Goal: Task Accomplishment & Management: Manage account settings

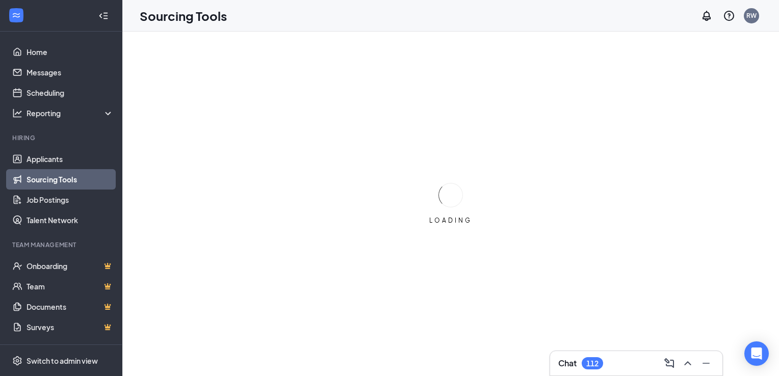
click at [35, 169] on link "Sourcing Tools" at bounding box center [70, 179] width 87 height 20
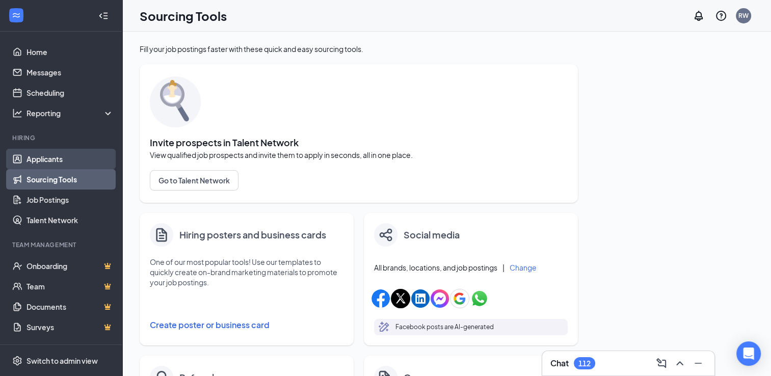
click at [41, 161] on link "Applicants" at bounding box center [70, 159] width 87 height 20
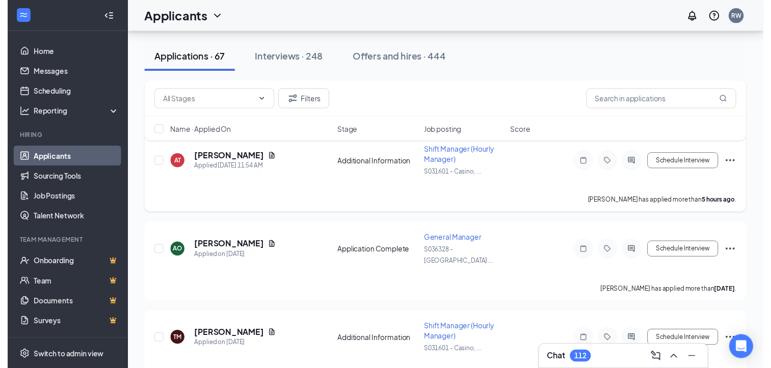
scroll to position [119, 0]
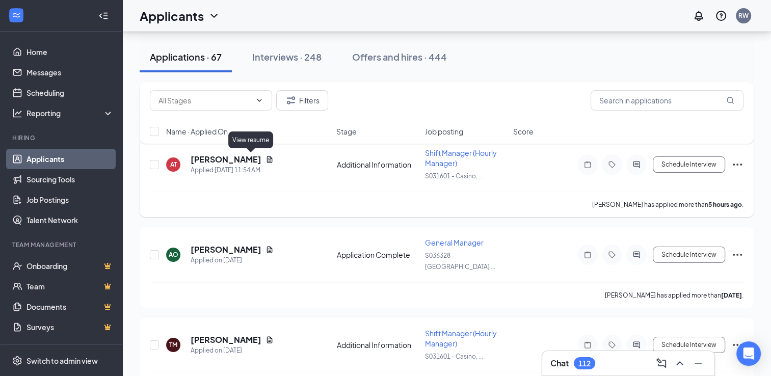
click at [266, 160] on icon "Document" at bounding box center [270, 159] width 8 height 8
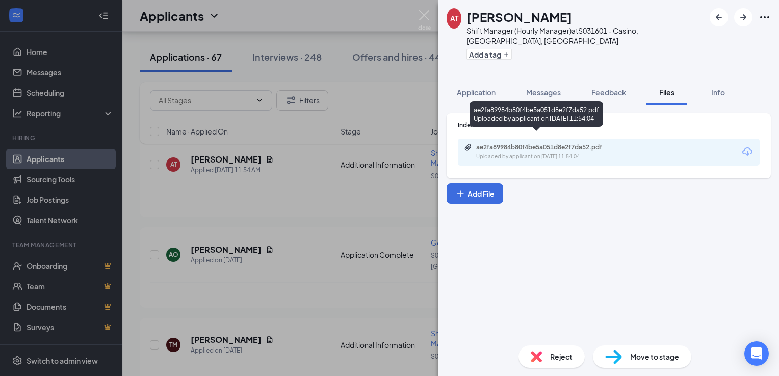
click at [519, 143] on div "ae2fa89984b80f4be5a051d8e2f7da52.pdf" at bounding box center [547, 147] width 143 height 8
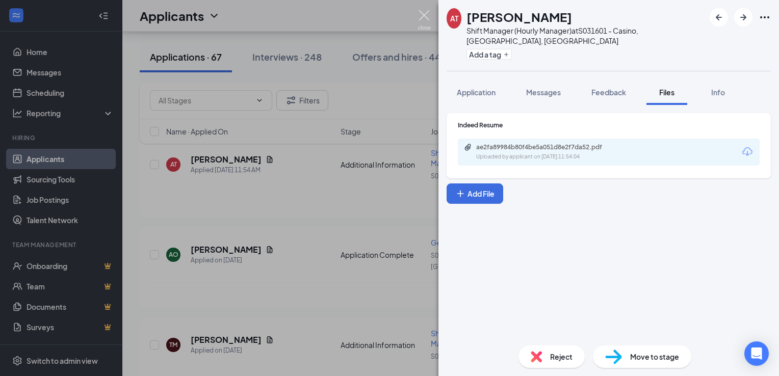
click at [424, 13] on img at bounding box center [424, 20] width 13 height 20
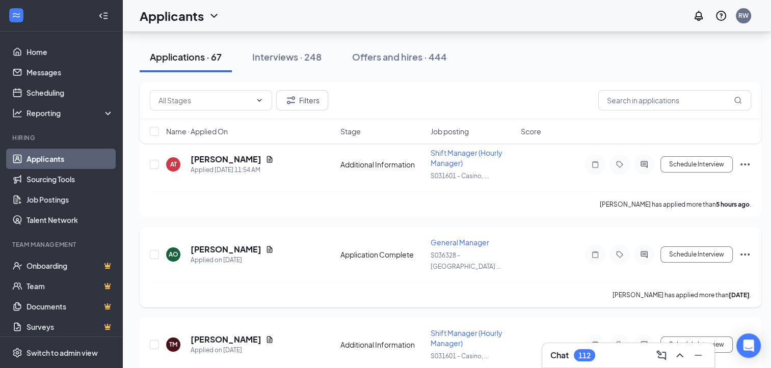
click at [465, 239] on span "General Manager" at bounding box center [460, 242] width 59 height 9
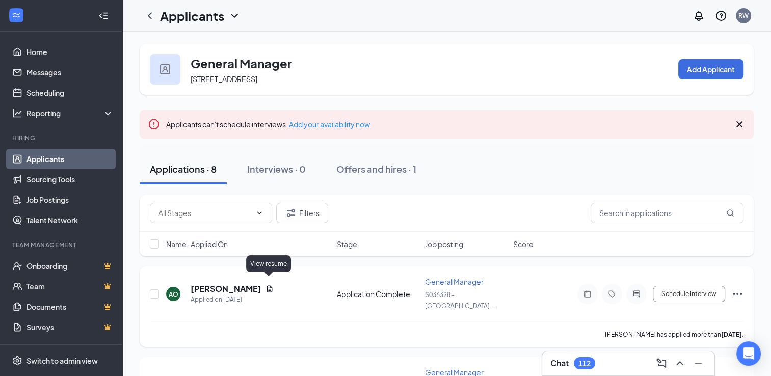
click at [269, 285] on icon "Document" at bounding box center [270, 288] width 6 height 7
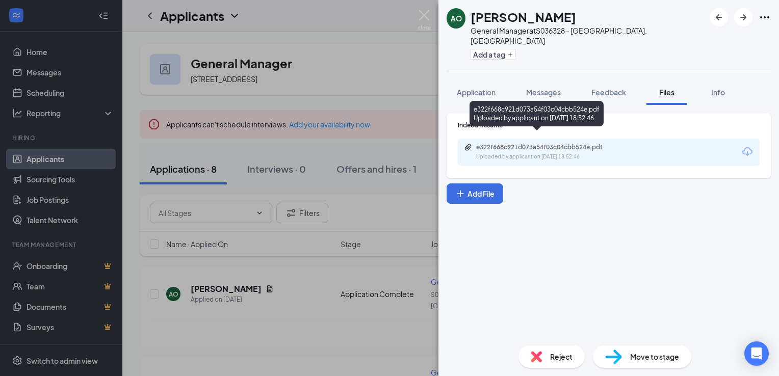
click at [506, 143] on div "e322f668c921d073a54f03c04cbb524e.pdf" at bounding box center [547, 147] width 143 height 8
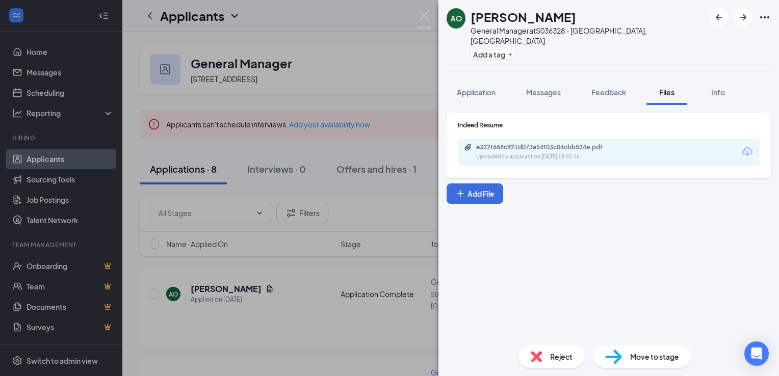
click at [287, 352] on div "AO [PERSON_NAME] General Manager at S036328 - [GEOGRAPHIC_DATA], [GEOGRAPHIC_DA…" at bounding box center [389, 188] width 779 height 376
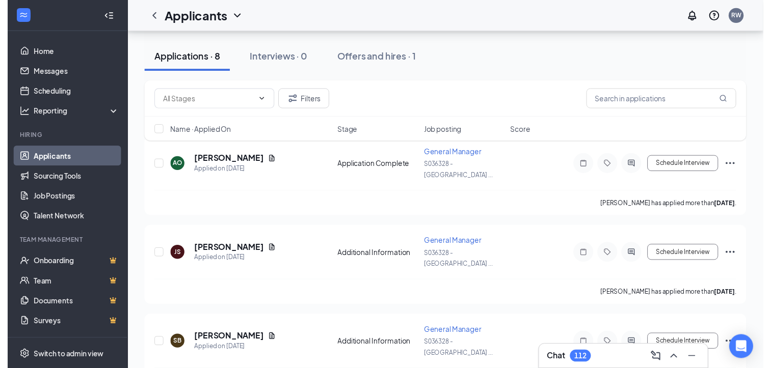
scroll to position [129, 0]
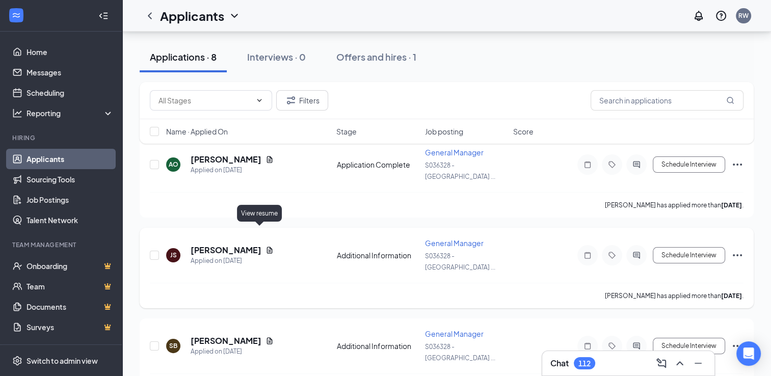
click at [266, 246] on icon "Document" at bounding box center [270, 250] width 8 height 8
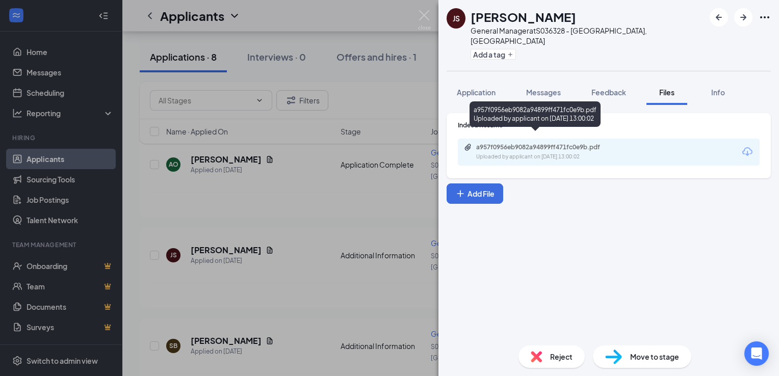
click at [496, 153] on div "Uploaded by applicant on [DATE] 13:00:02" at bounding box center [552, 157] width 153 height 8
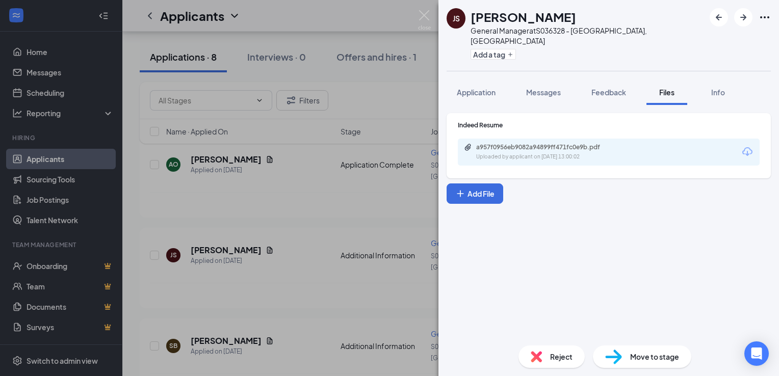
click at [319, 282] on div "JS [PERSON_NAME] General Manager at S036328 - [GEOGRAPHIC_DATA], [GEOGRAPHIC_DA…" at bounding box center [389, 188] width 779 height 376
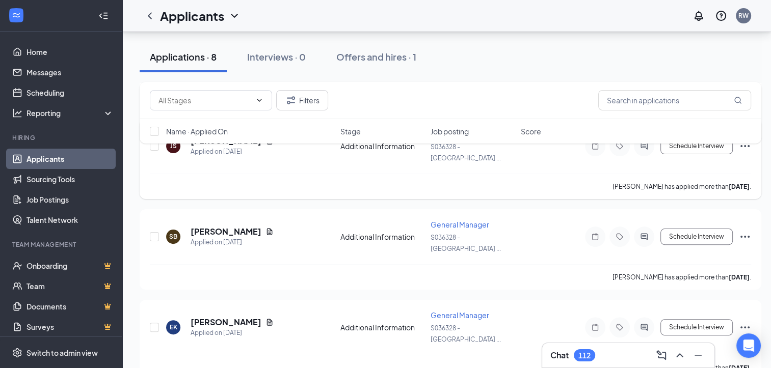
scroll to position [247, 0]
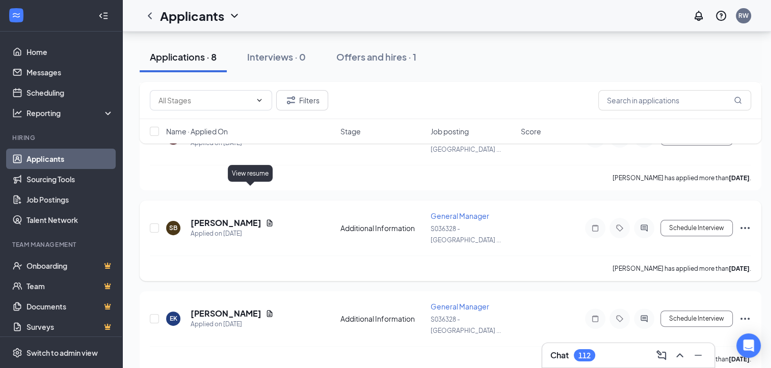
click at [266, 219] on icon "Document" at bounding box center [270, 223] width 8 height 8
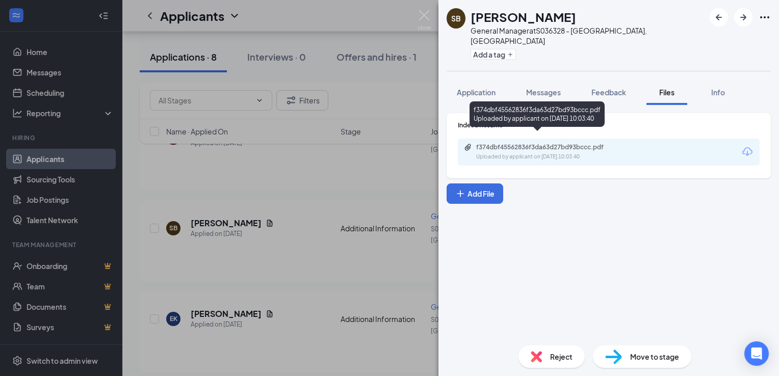
click at [492, 153] on div "Uploaded by applicant on [DATE] 10:03:40" at bounding box center [552, 157] width 153 height 8
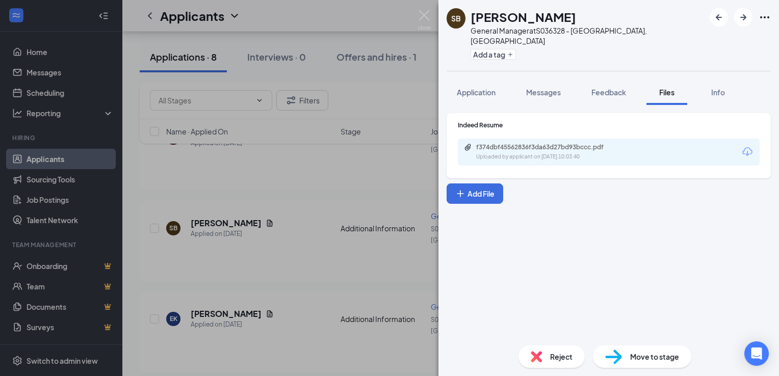
click at [428, 9] on div "SB [PERSON_NAME] General Manager at S036328 - [GEOGRAPHIC_DATA], [GEOGRAPHIC_DA…" at bounding box center [389, 188] width 779 height 376
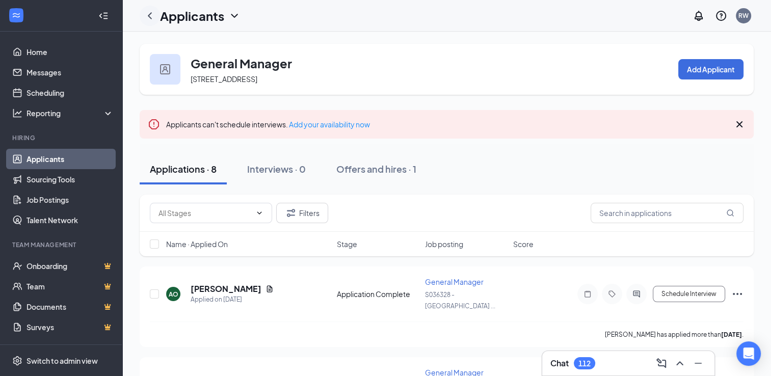
click at [149, 18] on icon "ChevronLeft" at bounding box center [150, 16] width 12 height 12
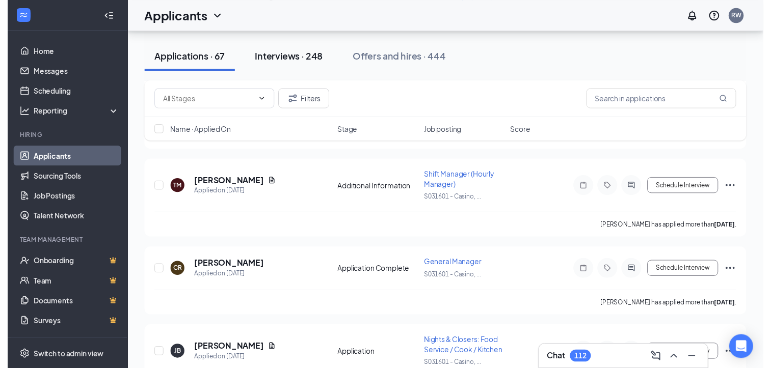
scroll to position [274, 0]
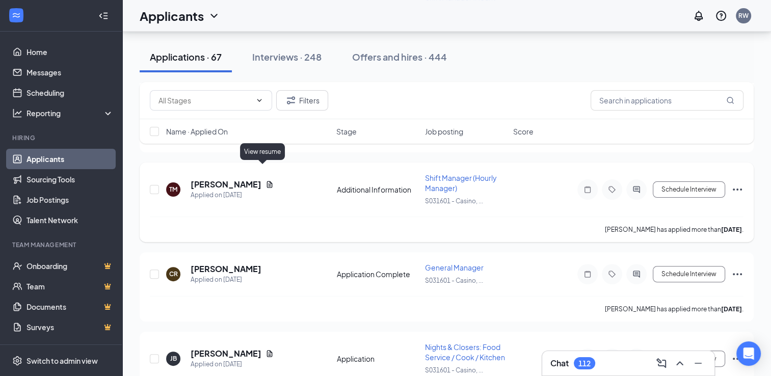
click at [266, 180] on icon "Document" at bounding box center [270, 184] width 8 height 8
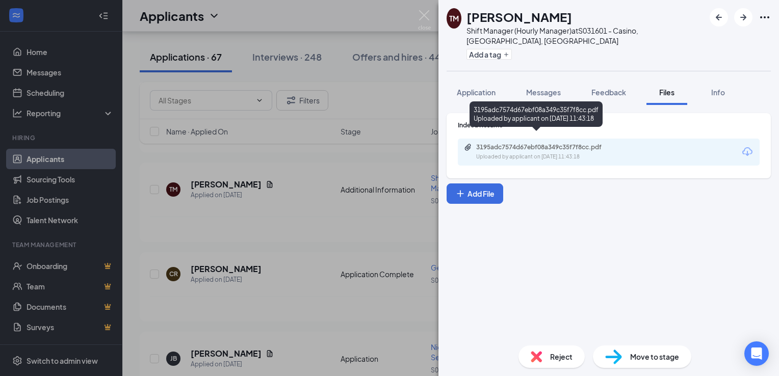
click at [486, 143] on div "3195adc7574d67ebf08a349c35f7f8cc.pdf" at bounding box center [547, 147] width 143 height 8
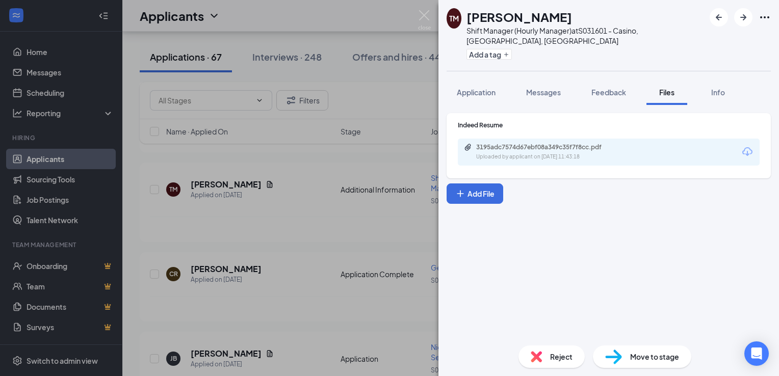
click at [324, 246] on div "TM [PERSON_NAME] Shift Manager (Hourly Manager) at S031601 - Casino, [GEOGRAPHI…" at bounding box center [389, 188] width 779 height 376
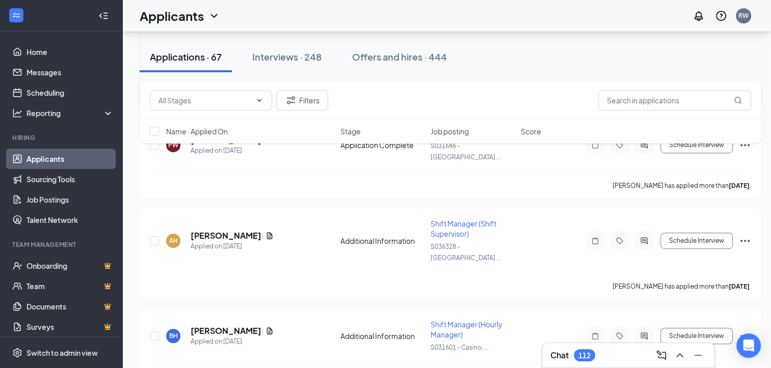
scroll to position [560, 0]
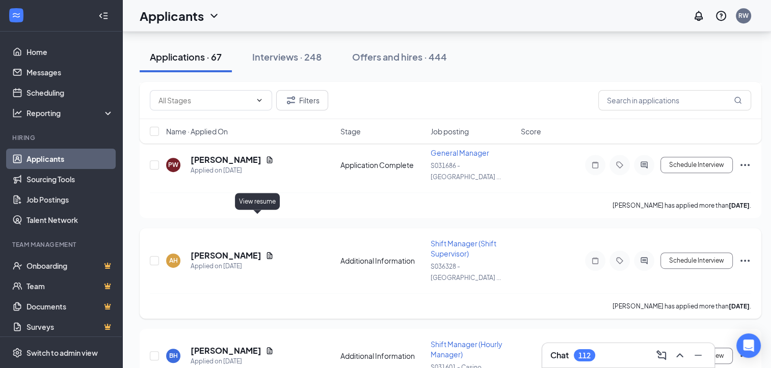
click at [266, 252] on icon "Document" at bounding box center [270, 256] width 8 height 8
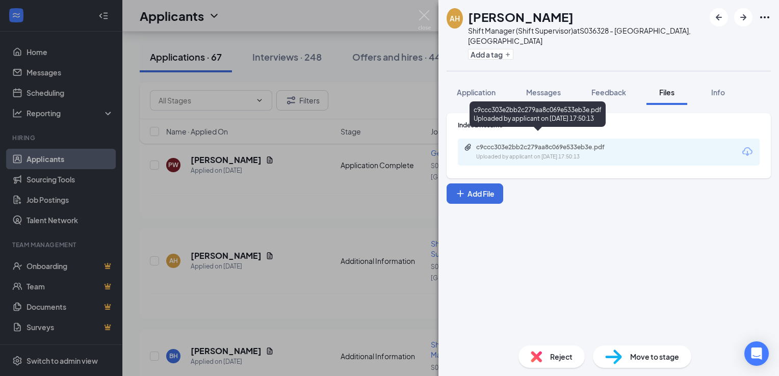
click at [495, 153] on div "Uploaded by applicant on [DATE] 17:50:13" at bounding box center [552, 157] width 153 height 8
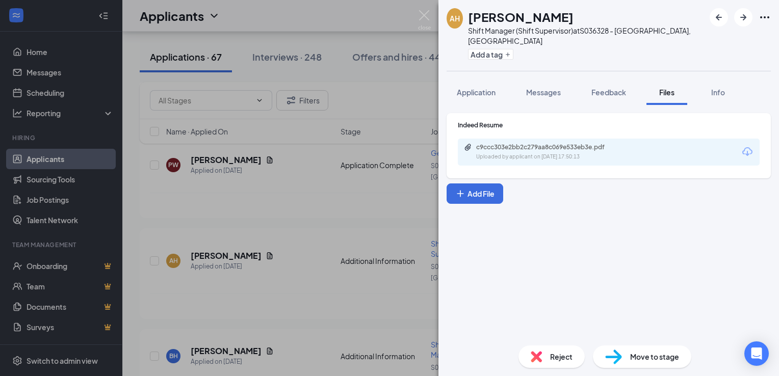
click at [307, 200] on div "AH [PERSON_NAME] Shift Manager (Shift Supervisor) at S036328 - [GEOGRAPHIC_DATA…" at bounding box center [389, 188] width 779 height 376
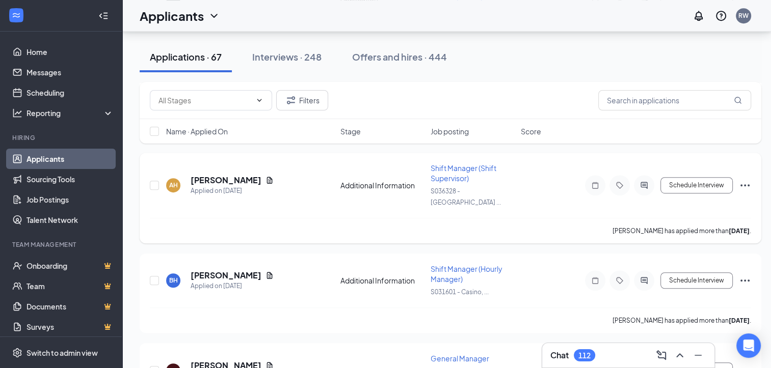
scroll to position [638, 0]
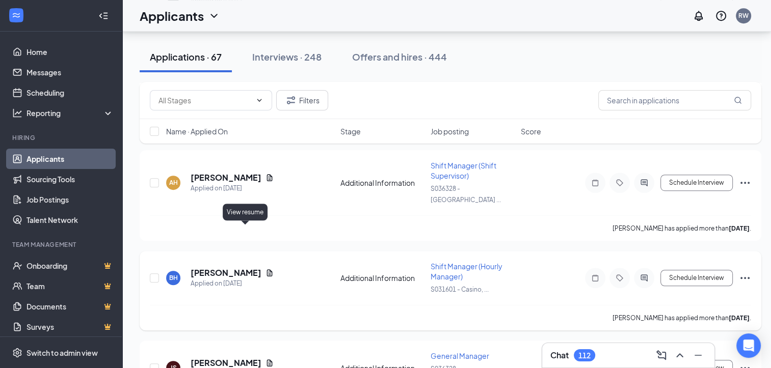
click at [266, 269] on icon "Document" at bounding box center [270, 273] width 8 height 8
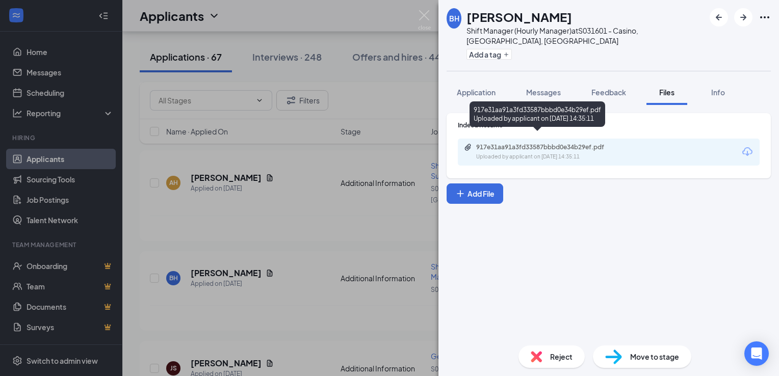
click at [489, 143] on div "917e31aa91a3fd33587bbbd0e34b29ef.pdf" at bounding box center [547, 147] width 143 height 8
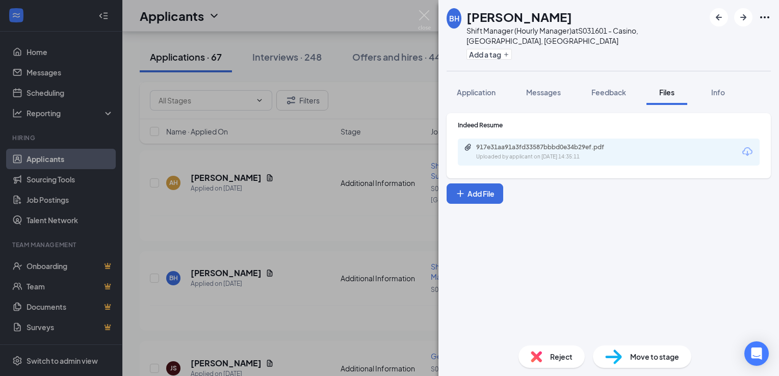
click at [297, 223] on div "BH [PERSON_NAME] Shift Manager (Hourly Manager) at S031601 - Casino, [GEOGRAPHI…" at bounding box center [389, 188] width 779 height 376
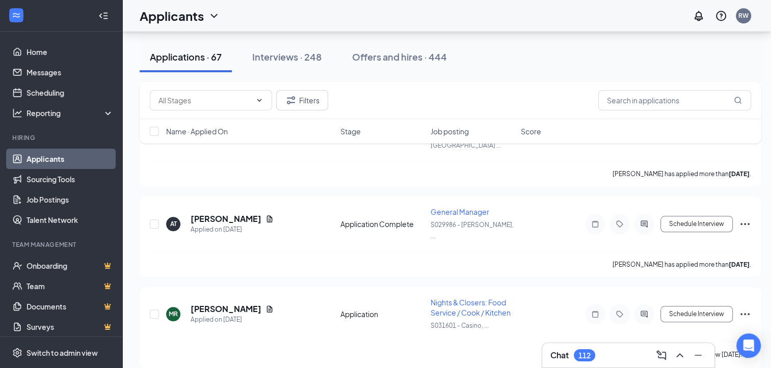
scroll to position [873, 0]
drag, startPoint x: 145, startPoint y: 281, endPoint x: 323, endPoint y: 277, distance: 177.9
click at [323, 341] on div "[PERSON_NAME] canceled their interview [DATE]." at bounding box center [450, 354] width 601 height 27
click at [273, 305] on icon "Document" at bounding box center [270, 308] width 6 height 7
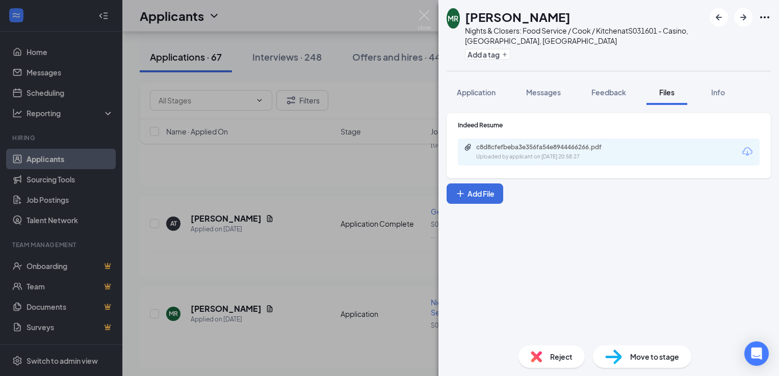
click at [510, 142] on div "c8d8cfefbeba3e356fa54e8944466266.pdf Uploaded by applicant on [DATE] 20:58:27" at bounding box center [609, 152] width 302 height 27
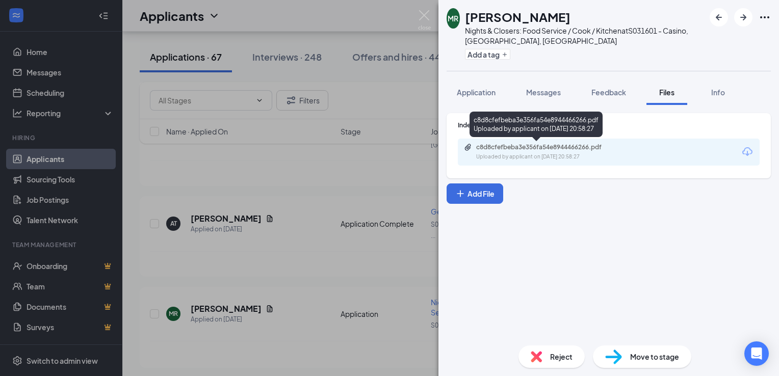
click at [499, 151] on div "c8d8cfefbeba3e356fa54e8944466266.pdf" at bounding box center [547, 147] width 143 height 8
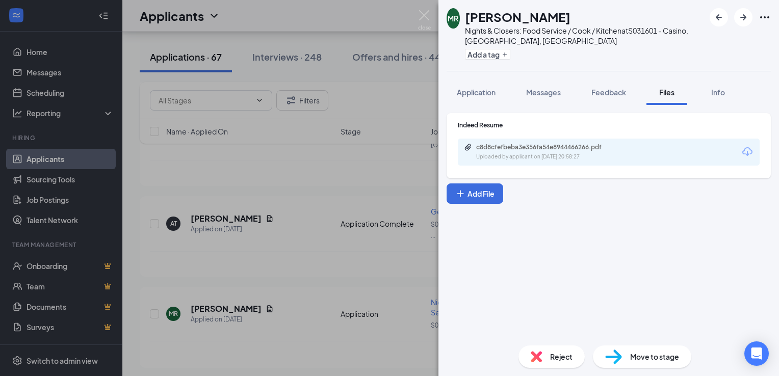
click at [337, 234] on div "[PERSON_NAME] Nights & Closers: Food Service / Cook / Kitchen at S031601 - Casi…" at bounding box center [389, 188] width 779 height 376
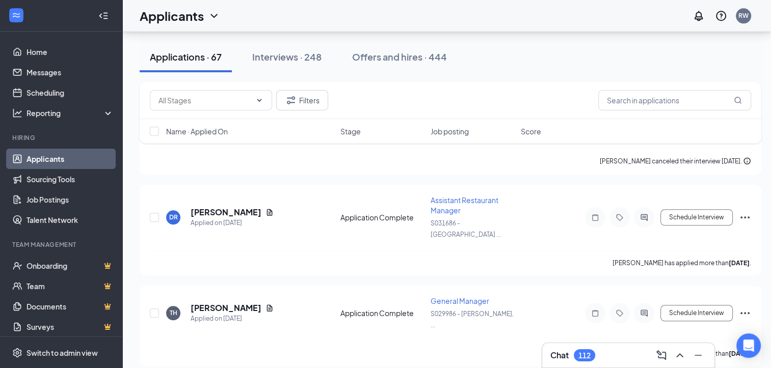
scroll to position [1067, 0]
click at [266, 304] on icon "Document" at bounding box center [270, 308] width 8 height 8
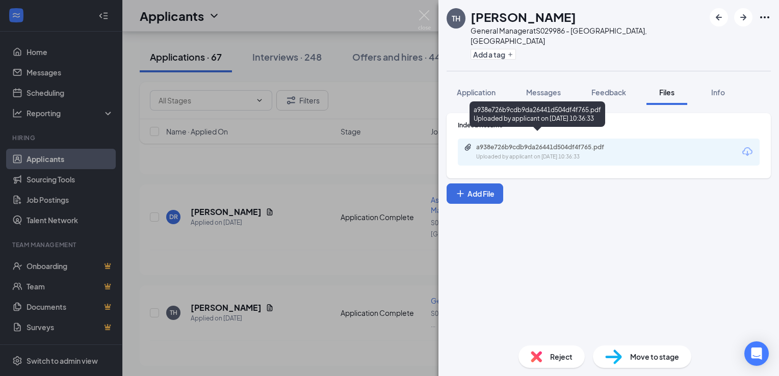
click at [495, 143] on div "a938e726b9cdb9da26441d504df4f765.pdf" at bounding box center [547, 147] width 143 height 8
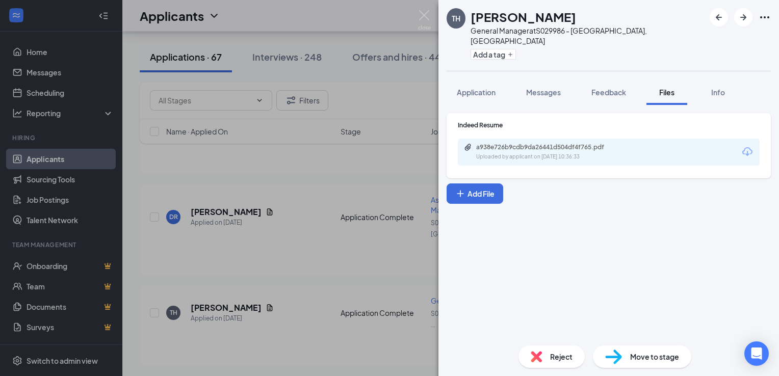
click at [347, 198] on div "TH [PERSON_NAME] General Manager at S029986 - [PERSON_NAME], [GEOGRAPHIC_DATA] …" at bounding box center [389, 188] width 779 height 376
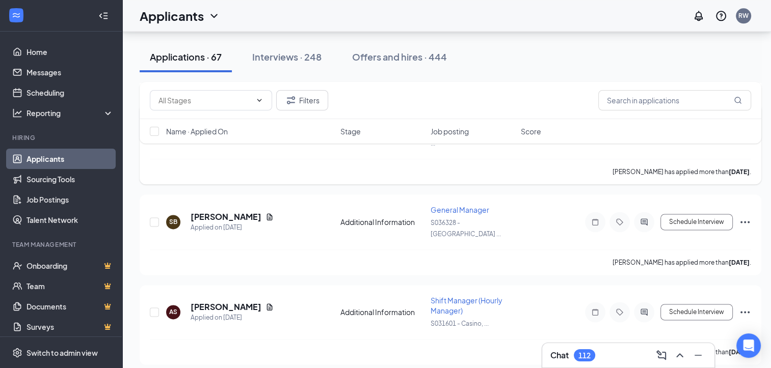
scroll to position [1249, 0]
click at [266, 303] on icon "Document" at bounding box center [270, 307] width 8 height 8
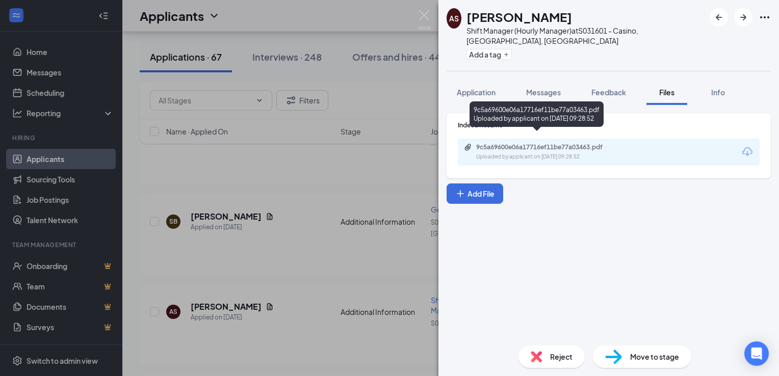
click at [500, 153] on div "Uploaded by applicant on [DATE] 09:28:52" at bounding box center [552, 157] width 153 height 8
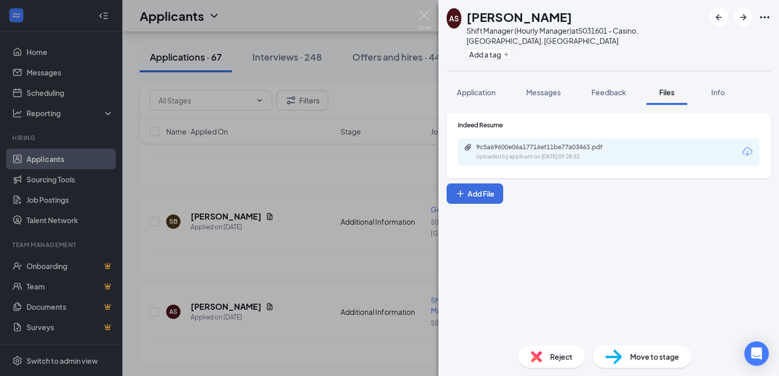
click at [311, 174] on div "AS [PERSON_NAME] Shift Manager (Hourly Manager) at S031601 - Casino, [GEOGRAPHI…" at bounding box center [389, 188] width 779 height 376
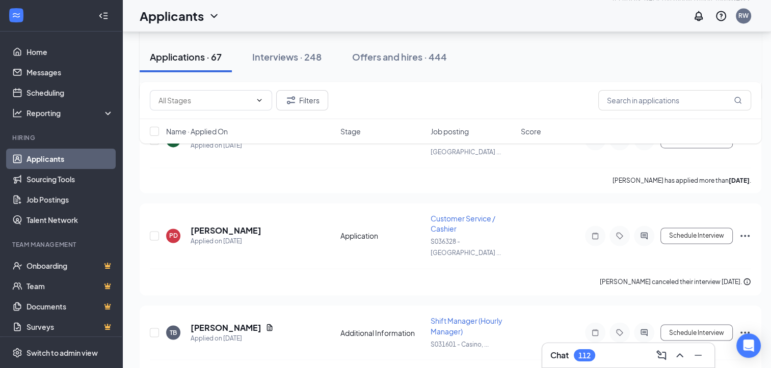
scroll to position [1602, 0]
click at [267, 323] on icon "Document" at bounding box center [270, 326] width 6 height 7
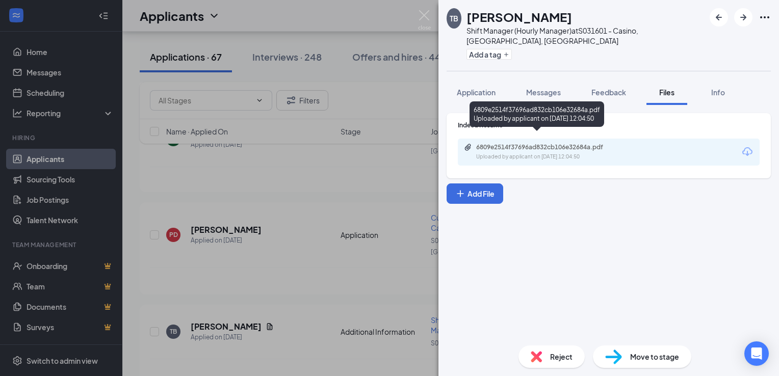
click at [502, 143] on div "6809e2514f37696ad832cb106e32684a.pdf" at bounding box center [547, 147] width 143 height 8
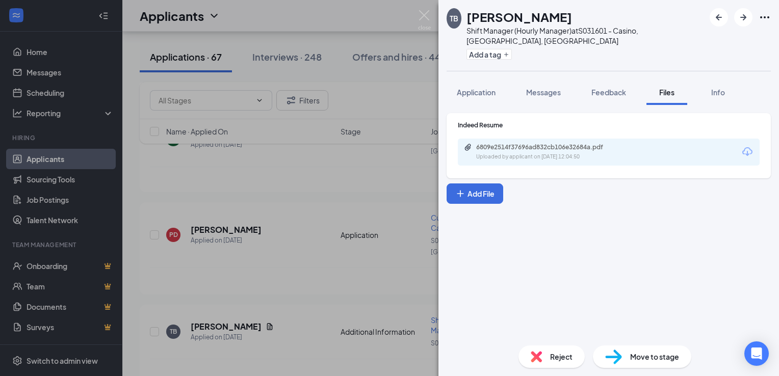
click at [320, 184] on div "TB [PERSON_NAME] Shift Manager (Hourly Manager) at S031601 - Casino, [GEOGRAPHI…" at bounding box center [389, 188] width 779 height 376
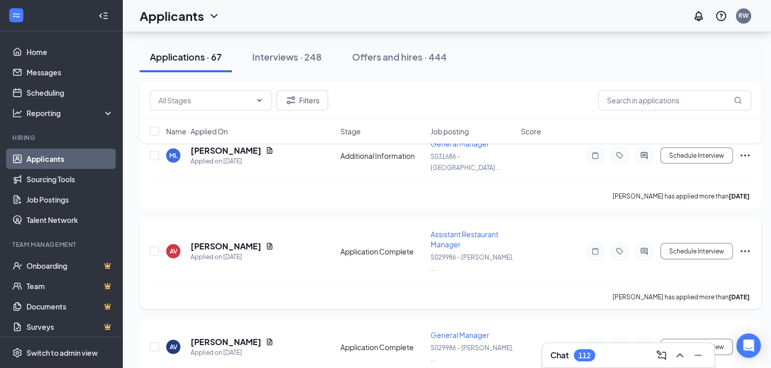
scroll to position [1869, 0]
click at [266, 337] on icon "Document" at bounding box center [270, 341] width 8 height 8
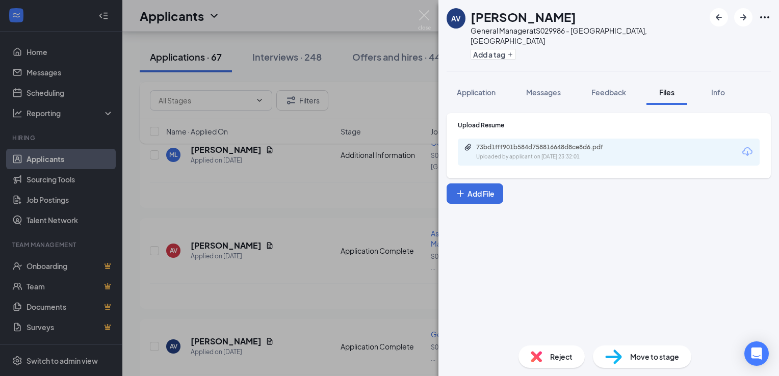
click at [495, 139] on div "73bd1fff901b584d758816648d8ce8d6.pdf Uploaded by applicant on [DATE] 23:32:01" at bounding box center [609, 152] width 302 height 27
click at [487, 152] on div "73bd1fff901b584d758816648d8ce8d6.pdf Uploaded by applicant on [DATE] 23:32:01" at bounding box center [609, 152] width 302 height 27
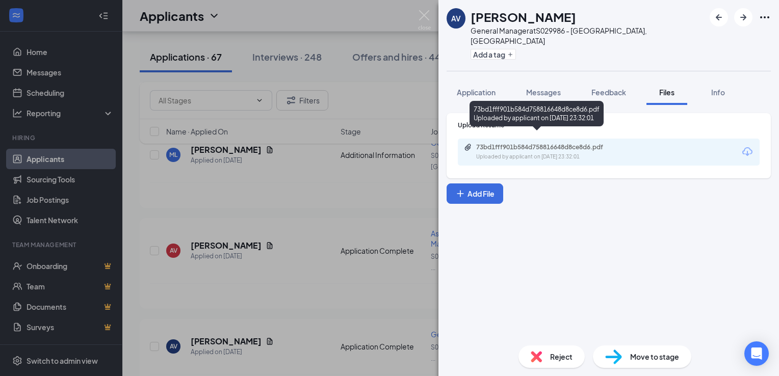
click at [497, 153] on div "Uploaded by applicant on [DATE] 23:32:01" at bounding box center [552, 157] width 153 height 8
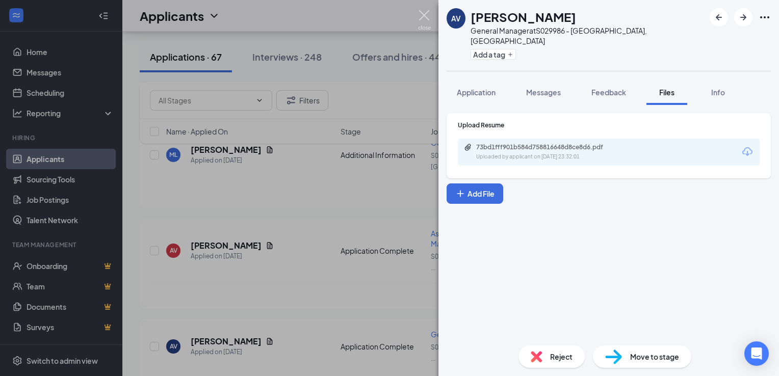
click at [419, 12] on img at bounding box center [424, 20] width 13 height 20
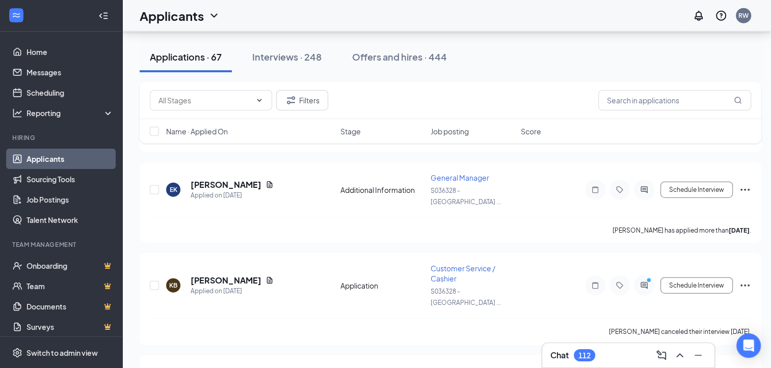
scroll to position [2423, 0]
drag, startPoint x: 370, startPoint y: 210, endPoint x: 333, endPoint y: 158, distance: 64.0
drag, startPoint x: 333, startPoint y: 158, endPoint x: 294, endPoint y: 205, distance: 61.5
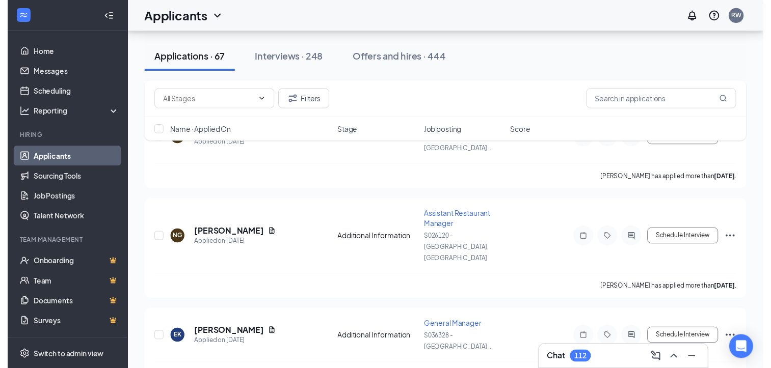
scroll to position [2416, 0]
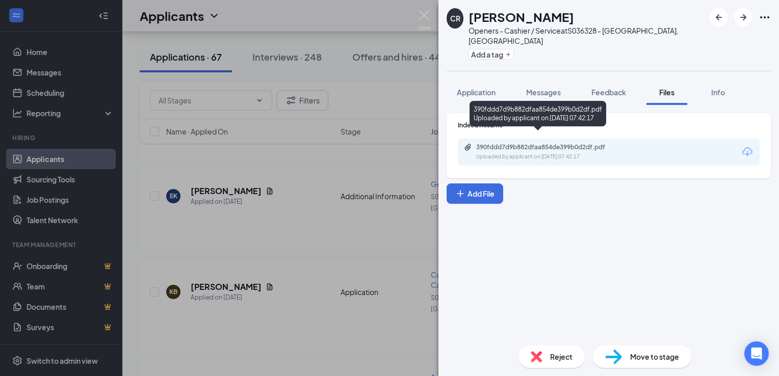
click at [498, 143] on div "390fddd7d9b882dfaa854de399b0d2df.pdf" at bounding box center [547, 147] width 143 height 8
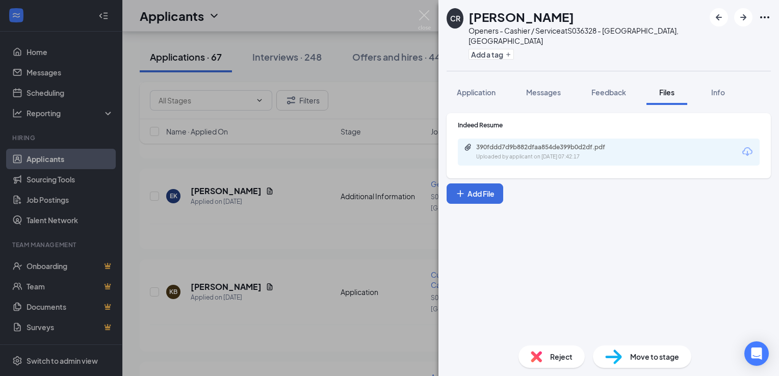
click at [287, 168] on div "CR [PERSON_NAME] Openers - Cashier / Service at S036328 - [GEOGRAPHIC_DATA], [G…" at bounding box center [389, 188] width 779 height 376
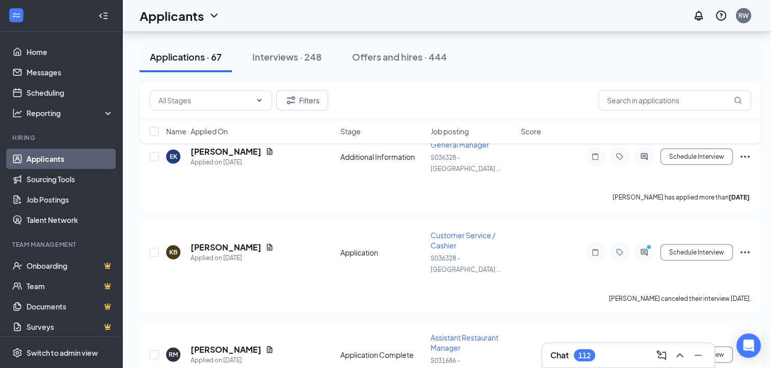
scroll to position [2455, 0]
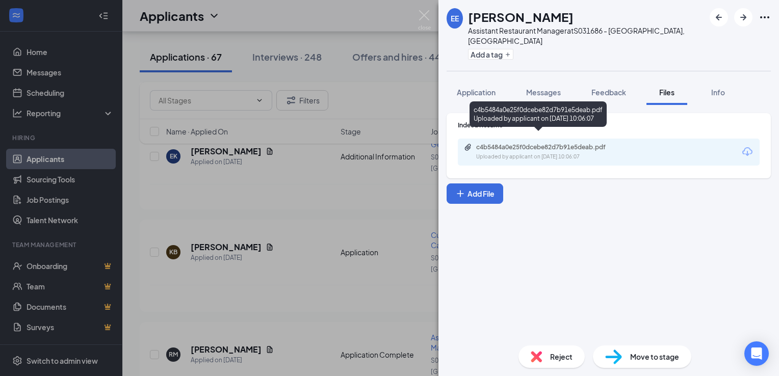
click at [517, 143] on div "c4b5484a0e25f0dcebe82d7b91e5deab.pdf" at bounding box center [547, 147] width 143 height 8
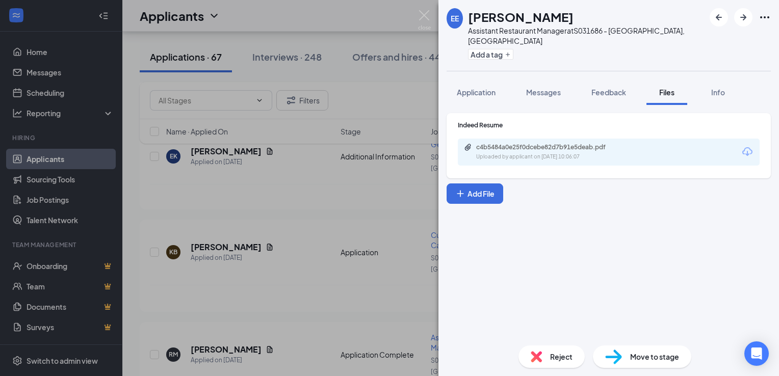
click at [292, 166] on div "EE [PERSON_NAME] Assistant Restaurant Manager at S031686 - [GEOGRAPHIC_DATA], […" at bounding box center [389, 188] width 779 height 376
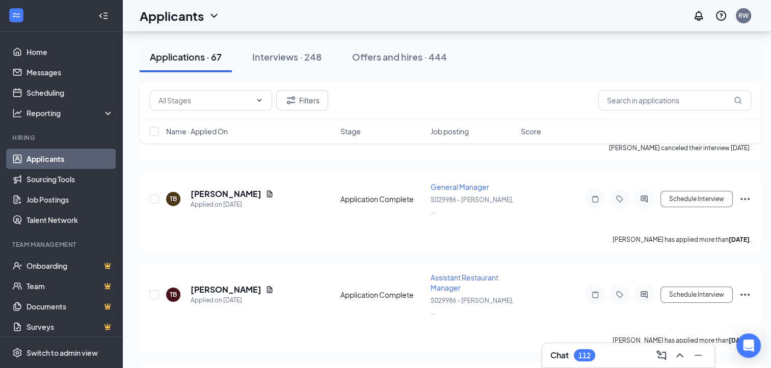
scroll to position [3534, 0]
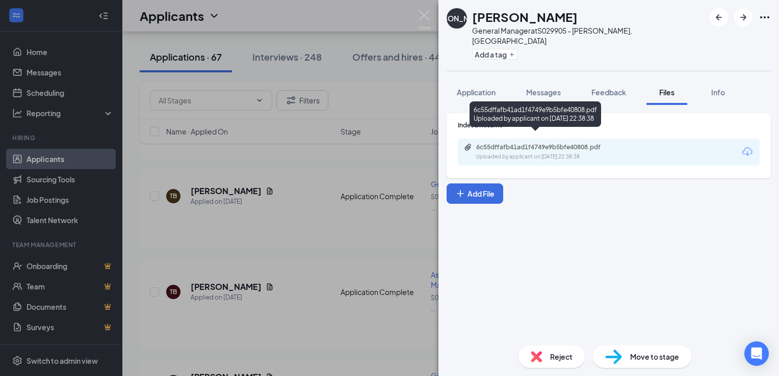
click at [515, 153] on div "Uploaded by applicant on [DATE] 22:38:38" at bounding box center [552, 157] width 153 height 8
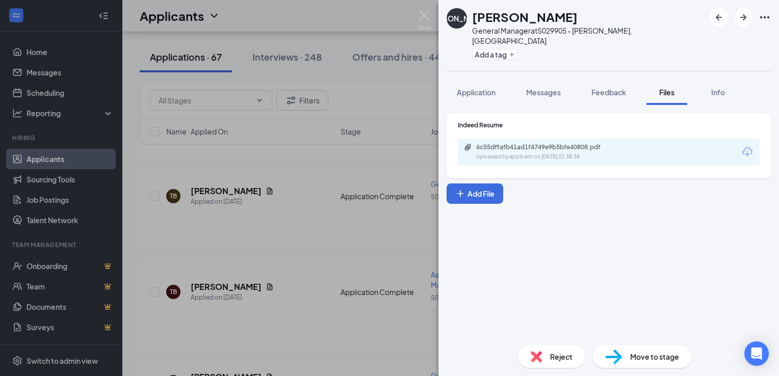
click at [394, 299] on div "[PERSON_NAME] General Manager at S029905 - [PERSON_NAME], [GEOGRAPHIC_DATA] Add…" at bounding box center [389, 188] width 779 height 376
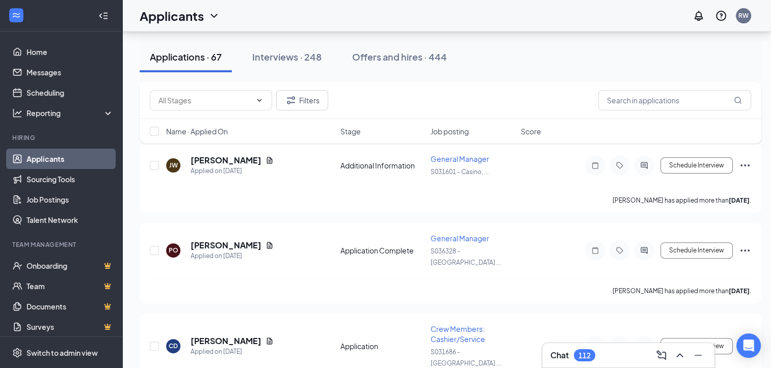
scroll to position [4103, 0]
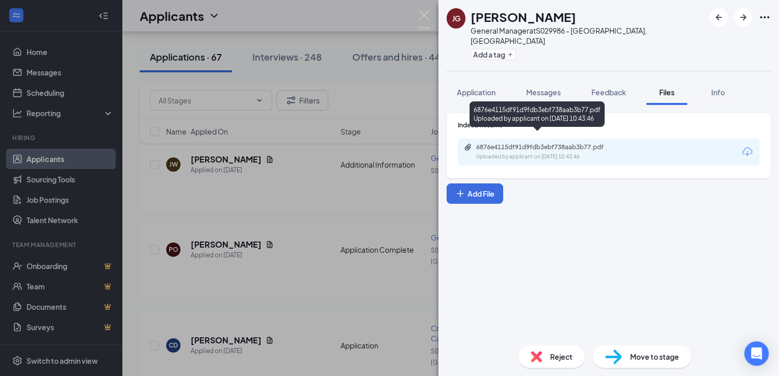
click at [518, 143] on div "6876e4115df91d9fdb3ebf738aab3b77.pdf" at bounding box center [547, 147] width 143 height 8
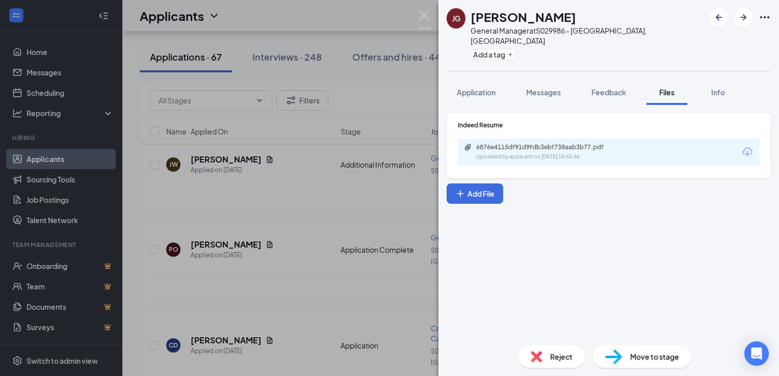
click at [285, 191] on div "[PERSON_NAME] [PERSON_NAME] General Manager at S029986 - [GEOGRAPHIC_DATA], [GE…" at bounding box center [389, 188] width 779 height 376
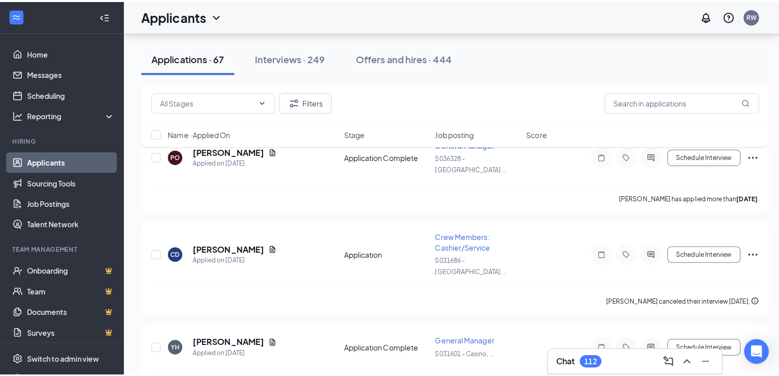
scroll to position [4203, 0]
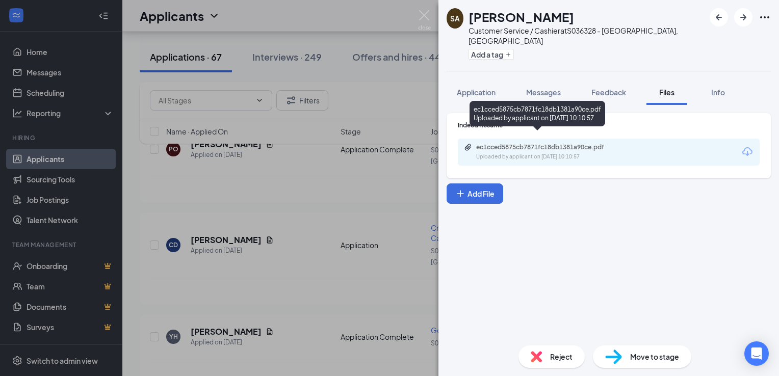
click at [478, 143] on div "ec1cced5875cb7871fc18db1381a90ce.pdf" at bounding box center [547, 147] width 143 height 8
